Goal: Information Seeking & Learning: Check status

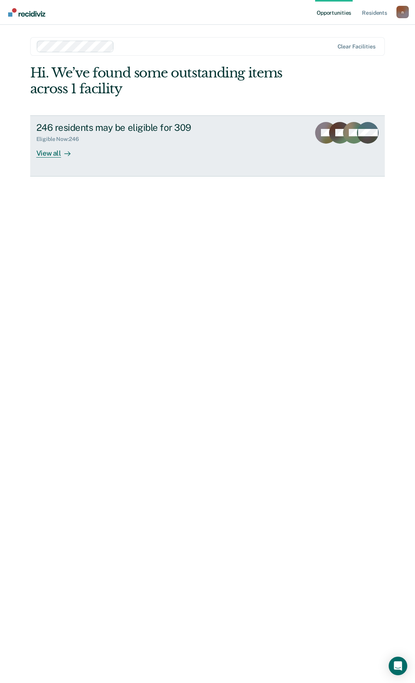
click at [133, 150] on div "246 residents may be eligible for 309 Eligible Now : 246 View all" at bounding box center [179, 140] width 287 height 36
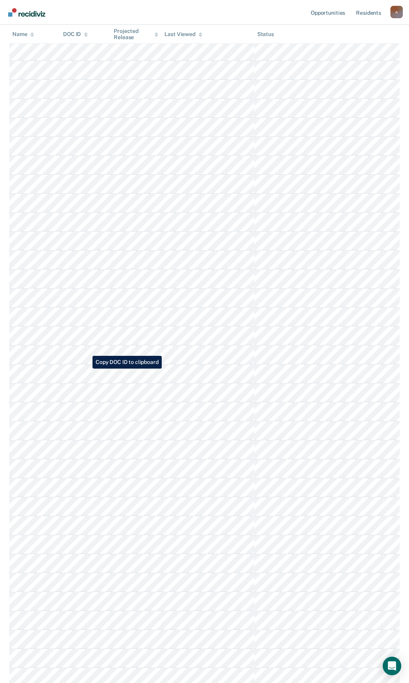
scroll to position [2168, 0]
